Goal: Find specific page/section: Find specific page/section

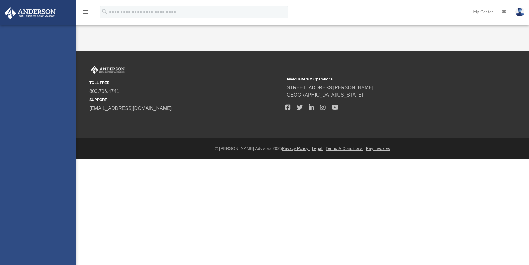
click at [206, 159] on footer "© [PERSON_NAME] Advisors 2025 Privacy Policy | Legal | Terms & Conditions | Pay…" at bounding box center [264, 149] width 529 height 22
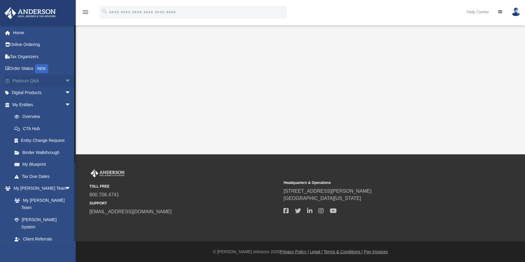
click at [40, 82] on link "Platinum Q&A arrow_drop_down" at bounding box center [42, 81] width 76 height 12
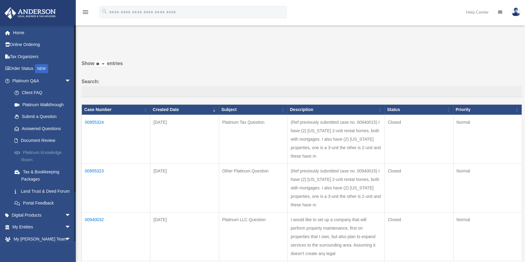
click at [34, 151] on link "Platinum Knowledge Room" at bounding box center [44, 156] width 72 height 19
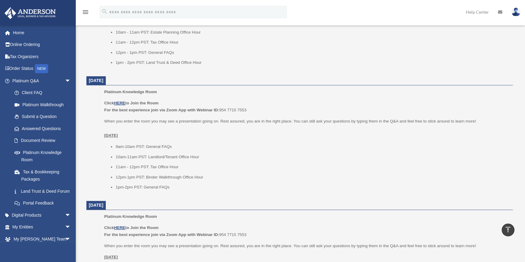
scroll to position [220, 0]
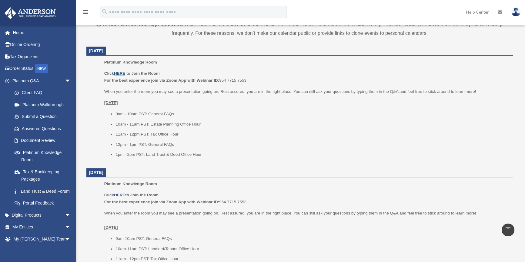
click at [122, 72] on u "HERE" at bounding box center [119, 73] width 11 height 5
